Goal: Transaction & Acquisition: Purchase product/service

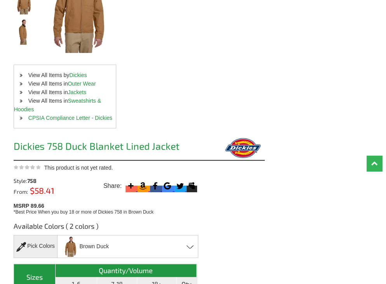
scroll to position [39, 0]
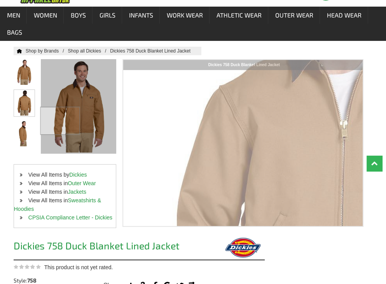
click at [26, 105] on img at bounding box center [24, 103] width 21 height 26
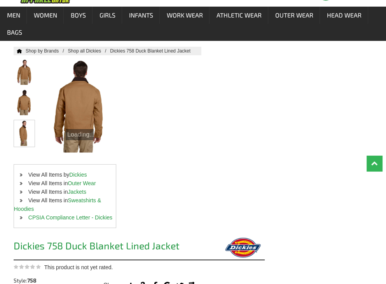
click at [29, 129] on img at bounding box center [24, 133] width 21 height 26
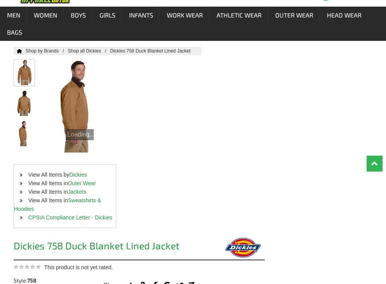
click at [26, 80] on img at bounding box center [24, 72] width 21 height 26
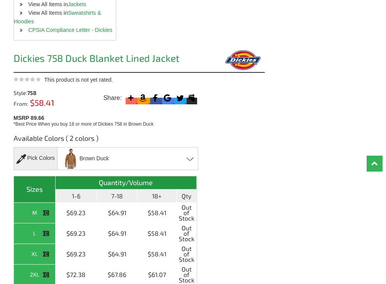
scroll to position [194, 0]
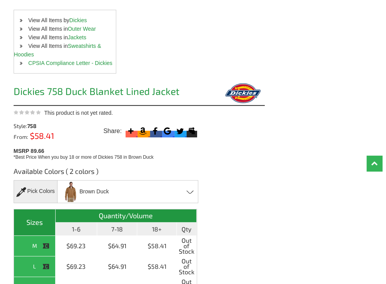
click at [89, 89] on h1 "Dickies 758 Duck Blanket Lined Jacket" at bounding box center [108, 92] width 189 height 12
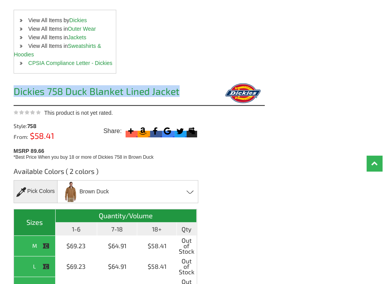
click at [89, 89] on h1 "Dickies 758 Duck Blanket Lined Jacket" at bounding box center [108, 92] width 189 height 12
copy div "Dickies 758 Duck Blanket Lined Jacket"
